Goal: Transaction & Acquisition: Book appointment/travel/reservation

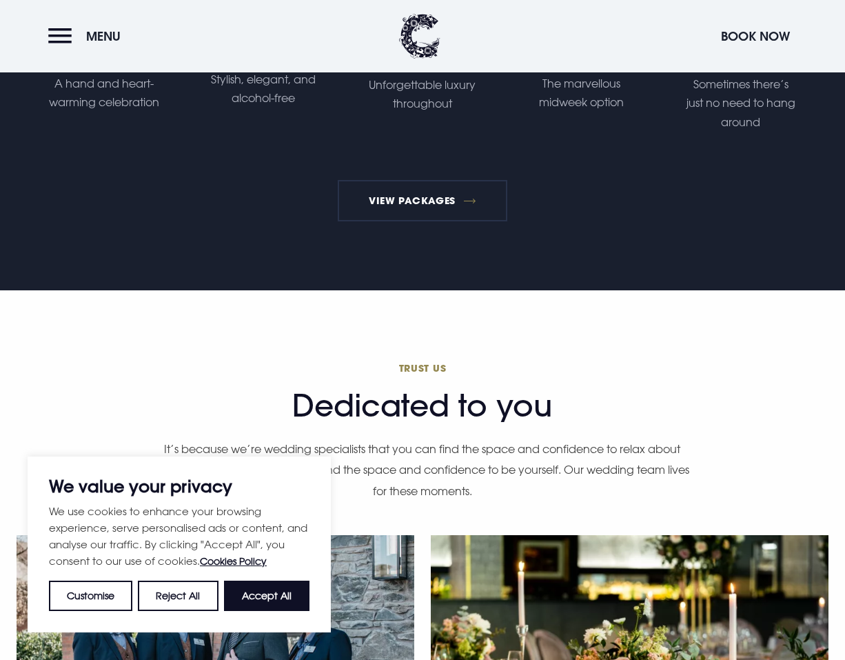
scroll to position [2826, 0]
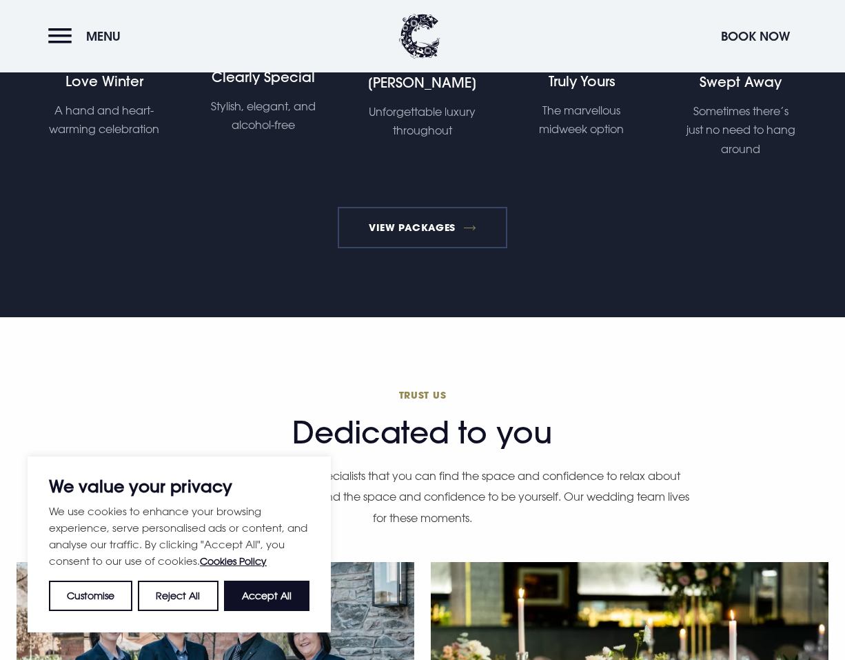
click at [423, 242] on link "View Packages" at bounding box center [423, 227] width 170 height 41
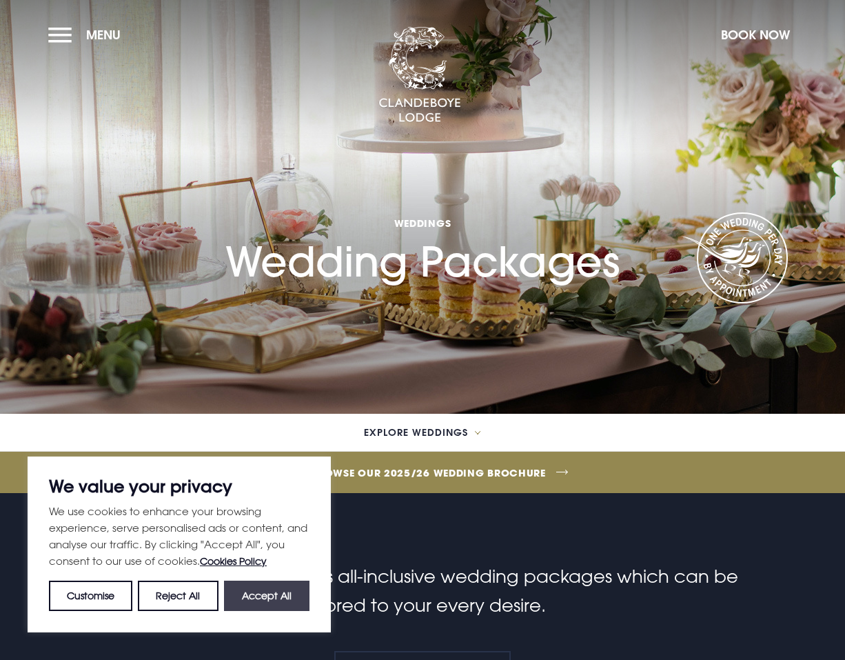
click at [246, 595] on button "Accept All" at bounding box center [266, 595] width 85 height 30
checkbox input "true"
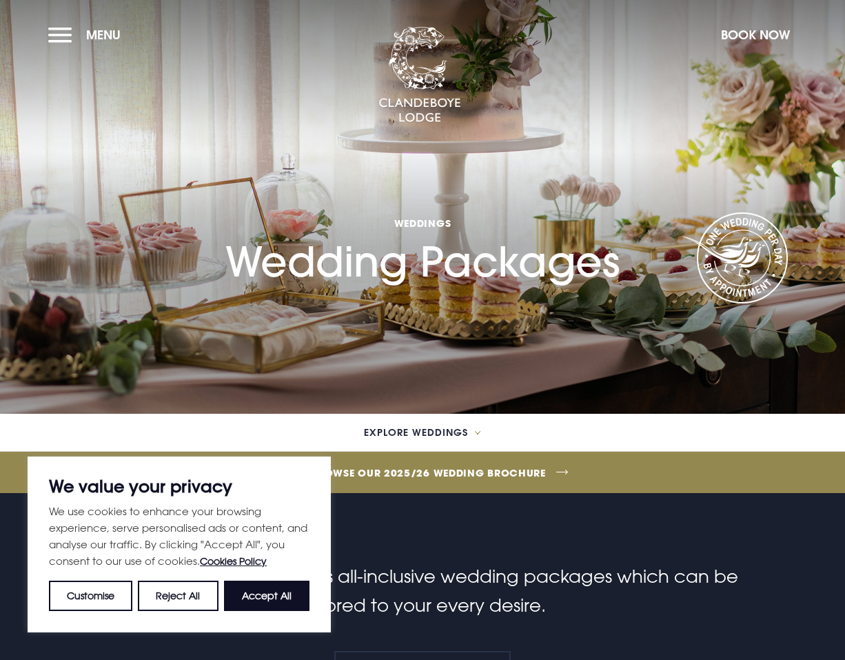
checkbox input "true"
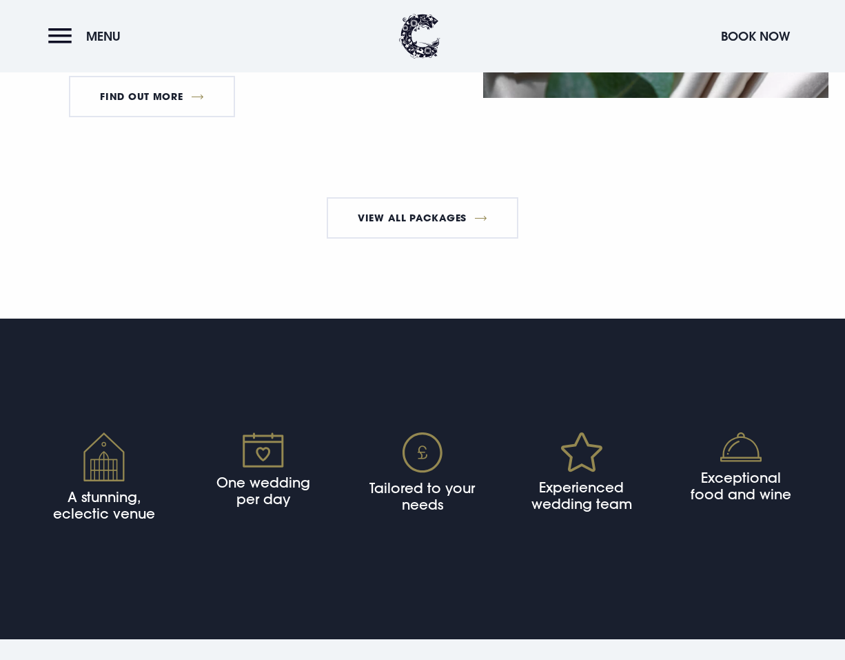
scroll to position [2550, 0]
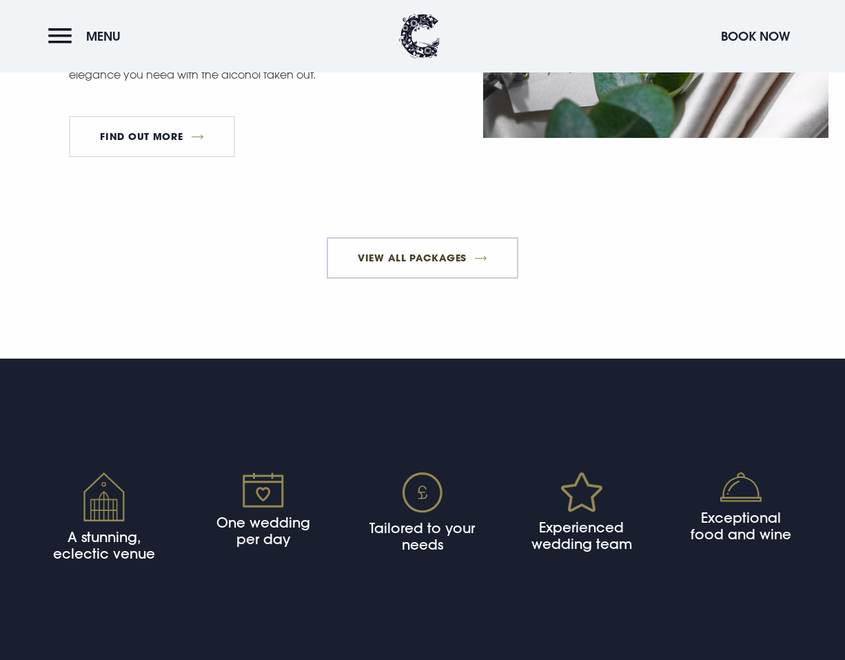
click at [451, 265] on link "View All Packages" at bounding box center [423, 257] width 192 height 41
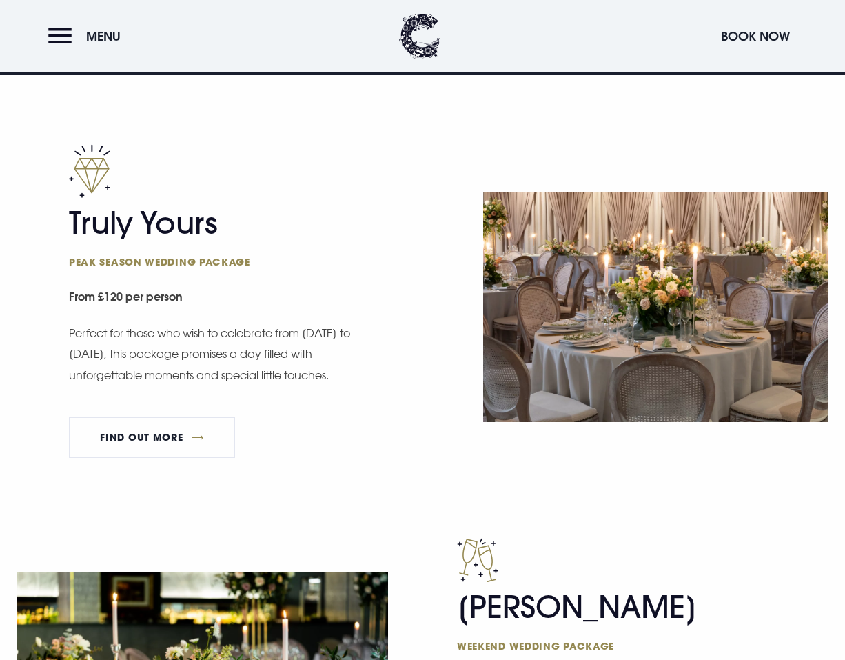
scroll to position [689, 0]
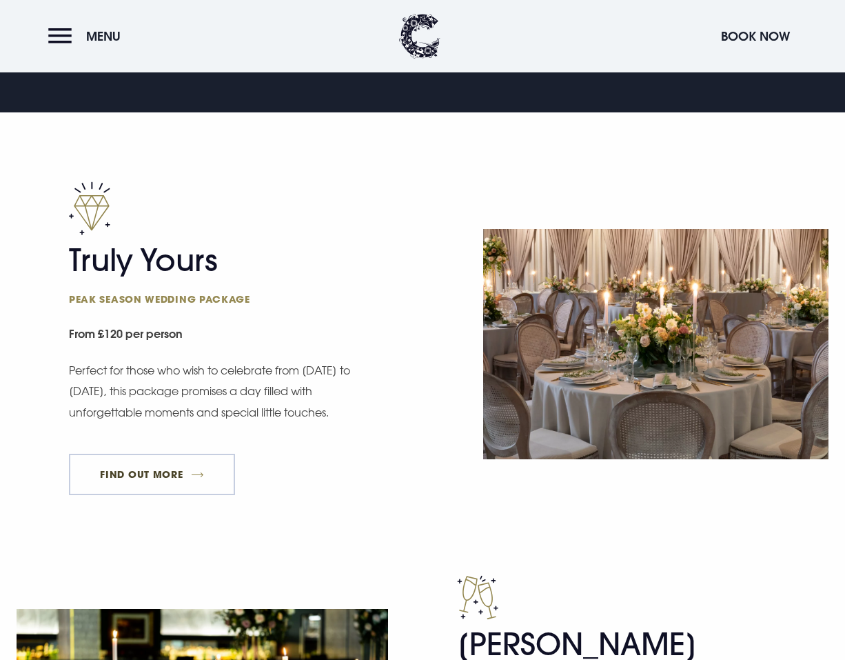
click at [190, 469] on link "FIND OUT MORE" at bounding box center [152, 473] width 166 height 41
